Goal: Navigation & Orientation: Find specific page/section

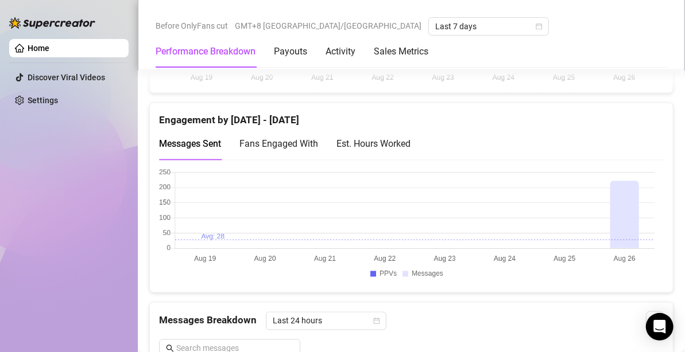
scroll to position [817, 0]
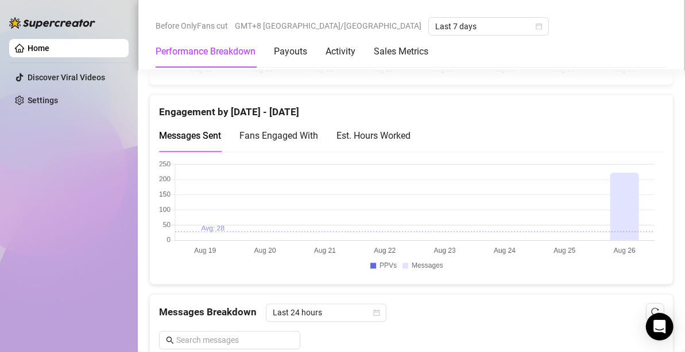
click at [619, 235] on canvas at bounding box center [406, 218] width 495 height 115
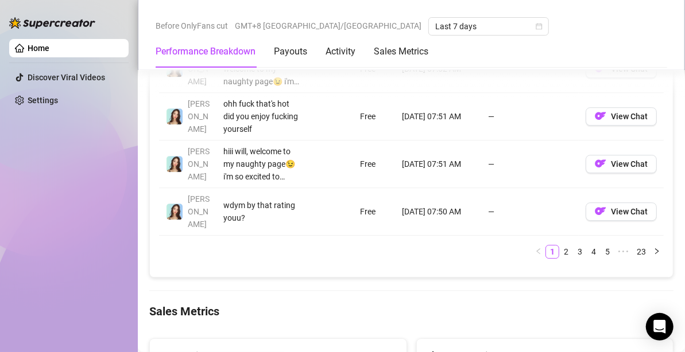
scroll to position [1472, 0]
click at [635, 247] on link "23" at bounding box center [641, 253] width 16 height 13
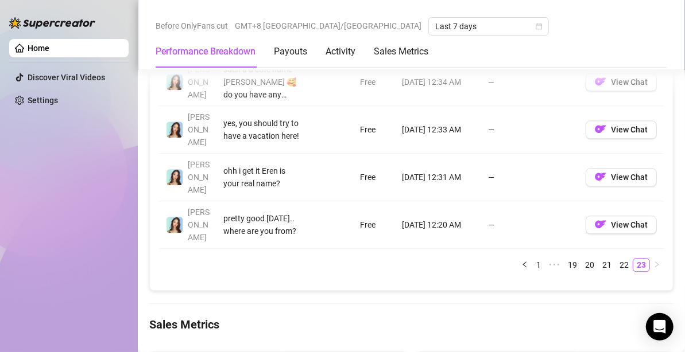
scroll to position [1318, 0]
click at [532, 259] on link "1" at bounding box center [538, 265] width 13 height 13
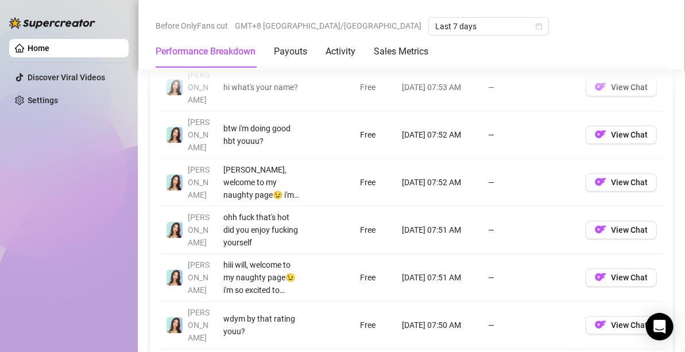
scroll to position [1360, 0]
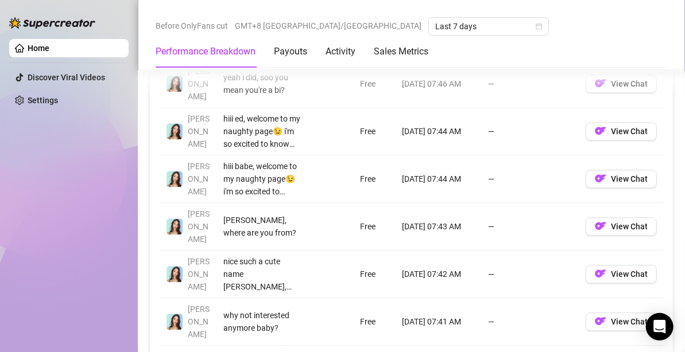
scroll to position [1367, 0]
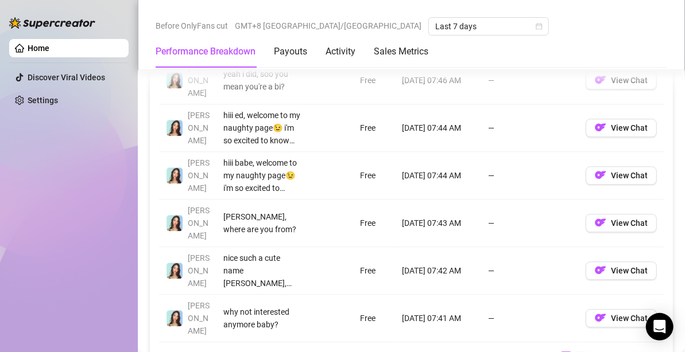
click at [573, 352] on link "3" at bounding box center [579, 358] width 13 height 13
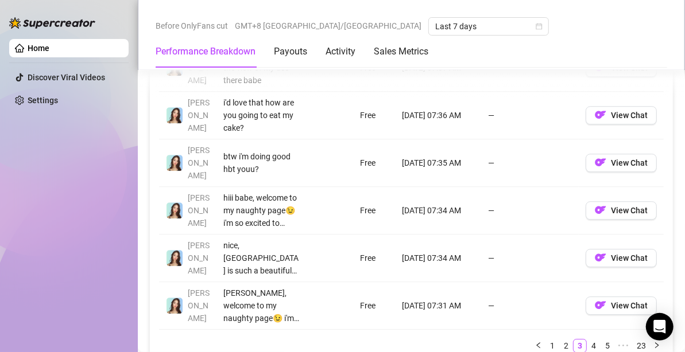
scroll to position [1378, 0]
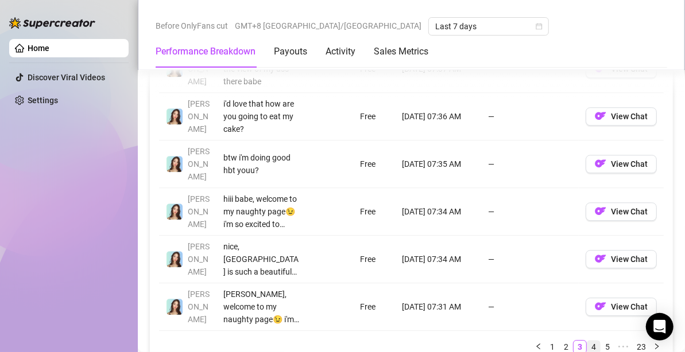
click at [589, 341] on link "4" at bounding box center [593, 347] width 13 height 13
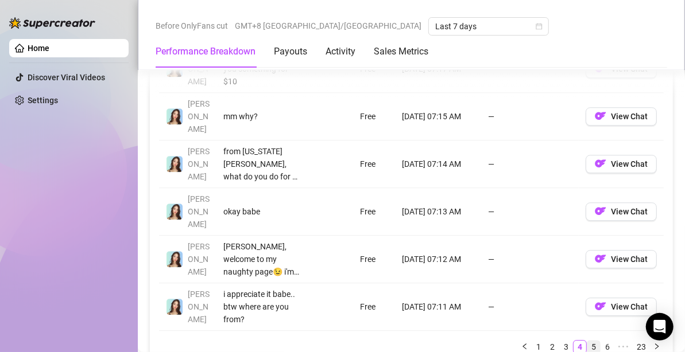
click at [587, 341] on link "5" at bounding box center [593, 347] width 13 height 13
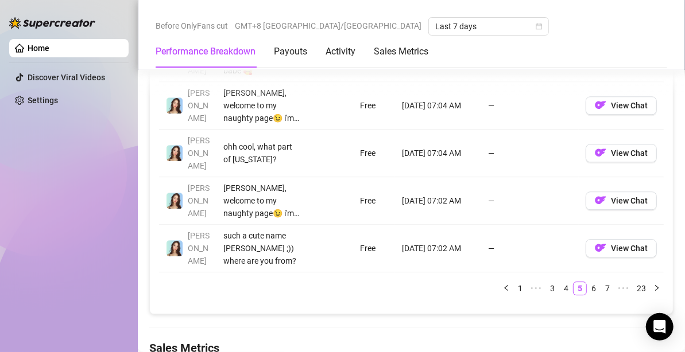
scroll to position [1443, 0]
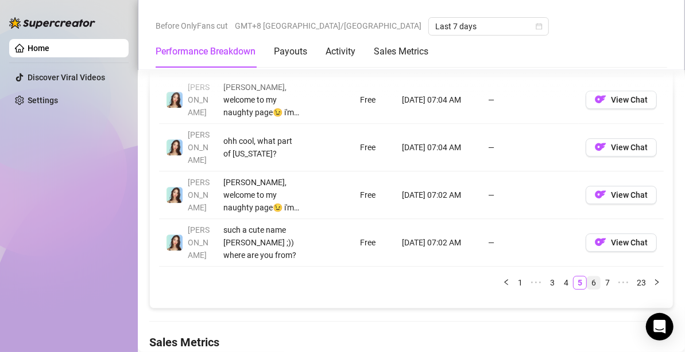
click at [587, 277] on link "6" at bounding box center [593, 283] width 13 height 13
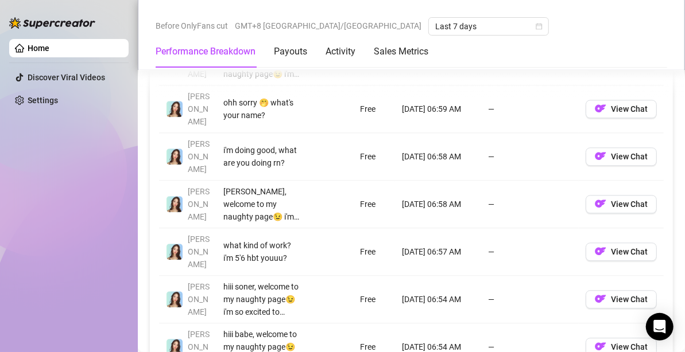
scroll to position [1242, 0]
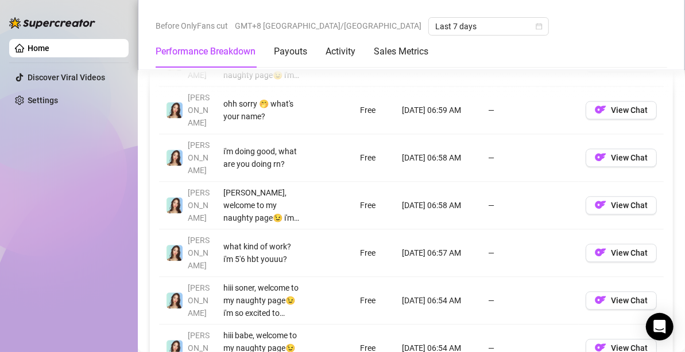
click at [487, 186] on td "—" at bounding box center [530, 206] width 98 height 48
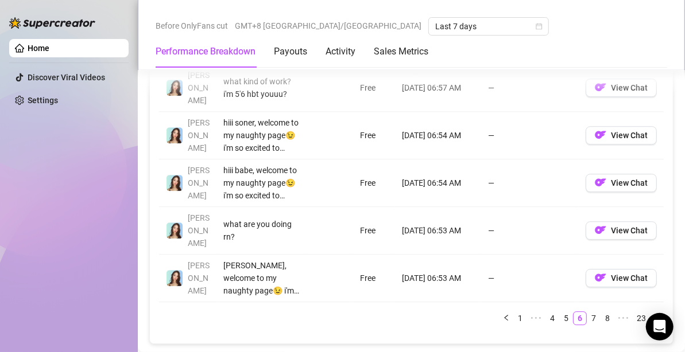
scroll to position [1408, 0]
click at [587, 311] on link "7" at bounding box center [593, 317] width 13 height 13
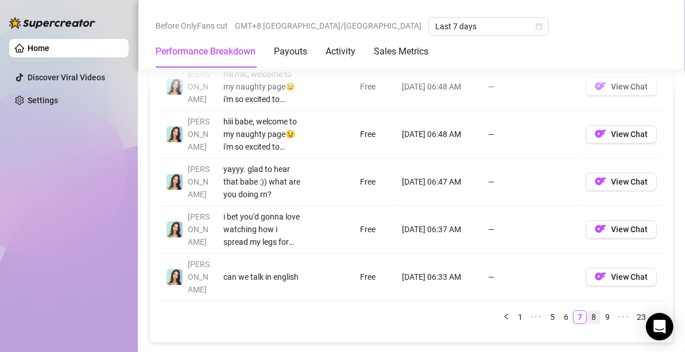
click at [587, 311] on link "8" at bounding box center [593, 317] width 13 height 13
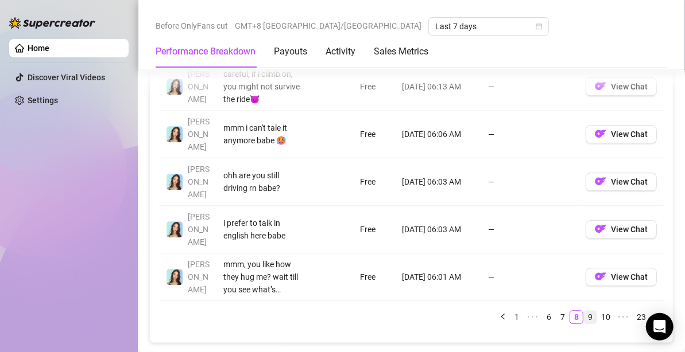
click at [584, 311] on link "9" at bounding box center [590, 317] width 13 height 13
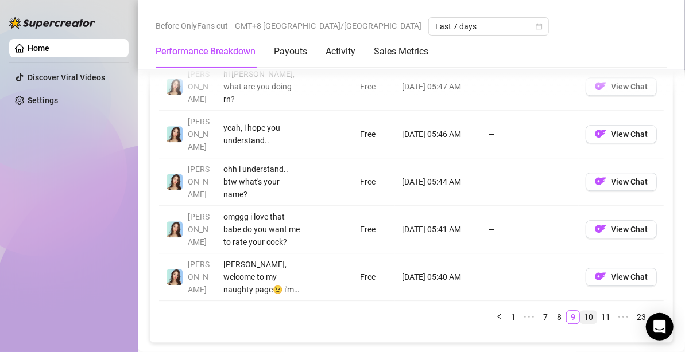
click at [585, 311] on link "10" at bounding box center [588, 317] width 16 height 13
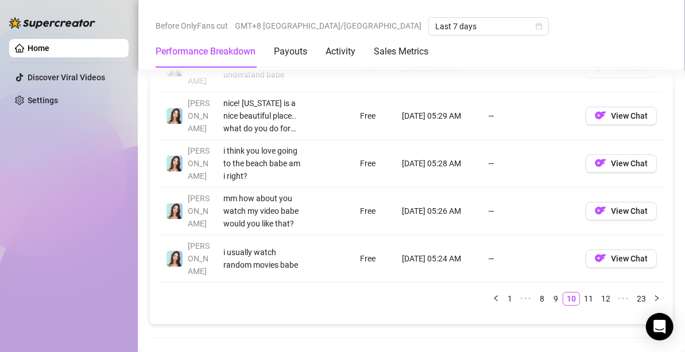
scroll to position [1427, 0]
click at [584, 293] on link "11" at bounding box center [588, 299] width 16 height 13
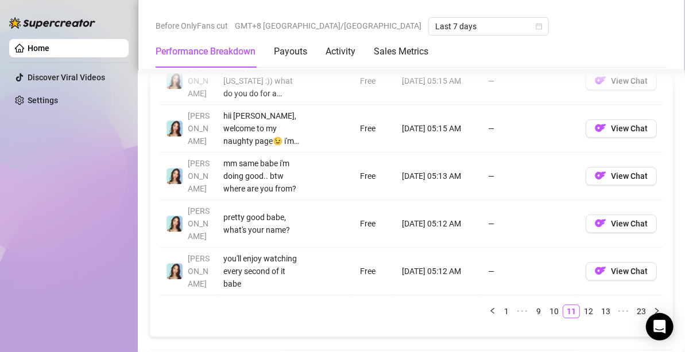
scroll to position [1430, 0]
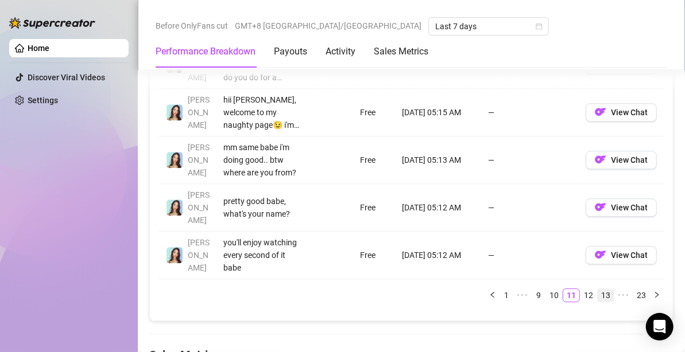
click at [597, 289] on link "13" at bounding box center [605, 295] width 16 height 13
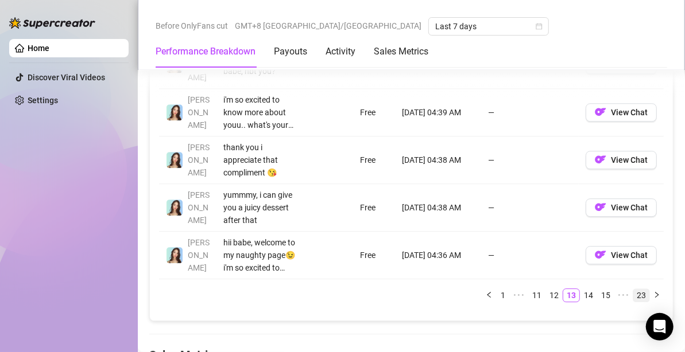
click at [633, 289] on link "23" at bounding box center [641, 295] width 16 height 13
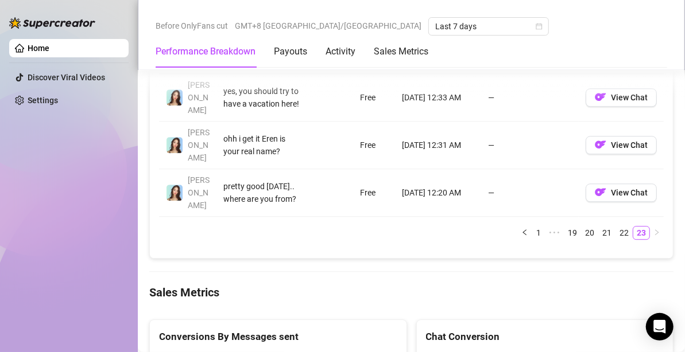
scroll to position [1356, 0]
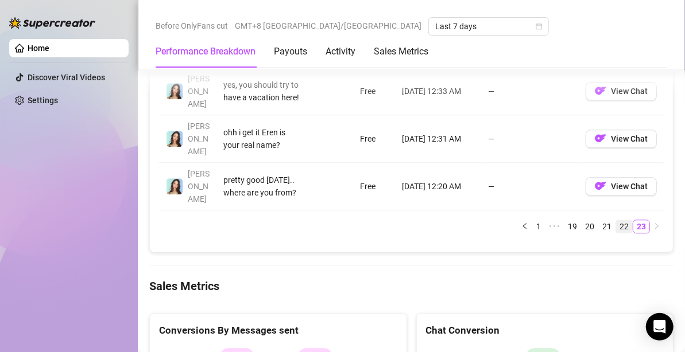
click at [617, 220] on link "22" at bounding box center [624, 226] width 16 height 13
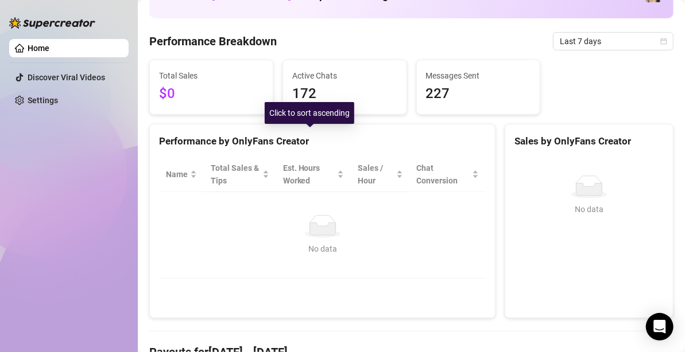
scroll to position [130, 0]
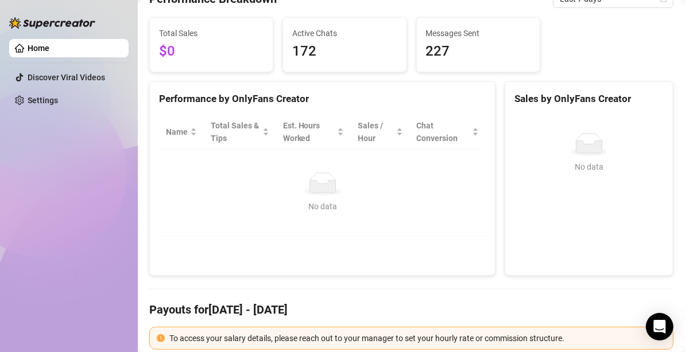
click at [308, 211] on div "No data" at bounding box center [322, 206] width 304 height 13
